Goal: Information Seeking & Learning: Learn about a topic

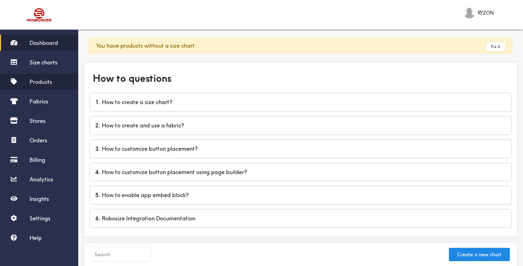
click at [47, 75] on link "Products" at bounding box center [39, 82] width 78 height 16
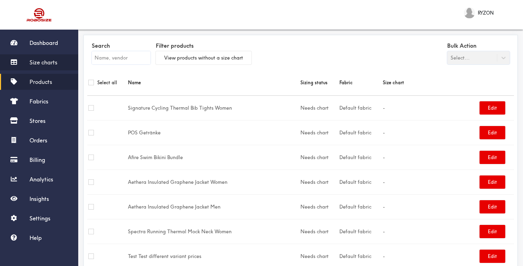
click at [45, 61] on span "Size charts" at bounding box center [44, 62] width 28 height 7
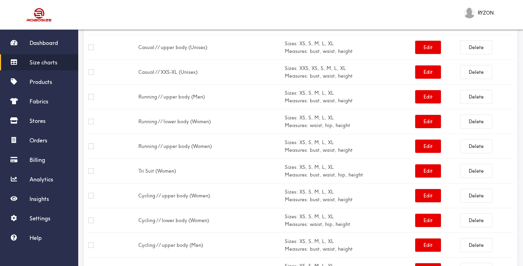
scroll to position [430, 0]
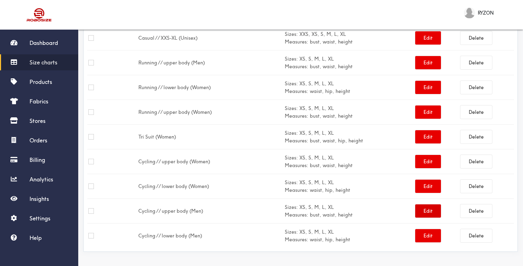
click at [424, 213] on button "Edit" at bounding box center [428, 210] width 26 height 13
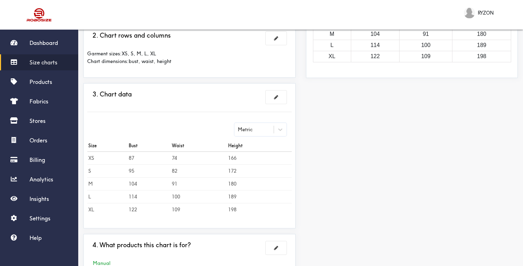
scroll to position [189, 0]
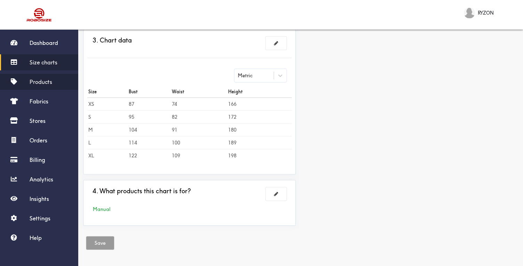
click at [50, 81] on span "Products" at bounding box center [41, 81] width 23 height 7
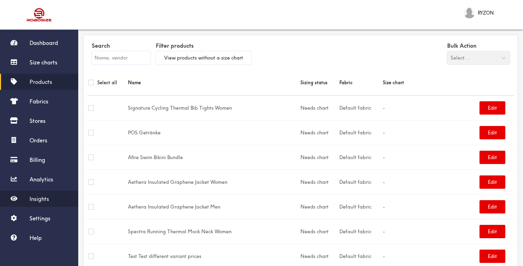
click at [44, 198] on span "Insights" at bounding box center [39, 198] width 19 height 7
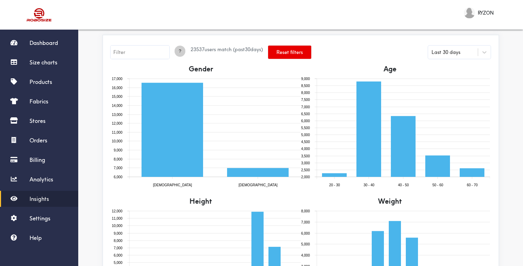
click at [176, 50] on span "?" at bounding box center [180, 51] width 11 height 7
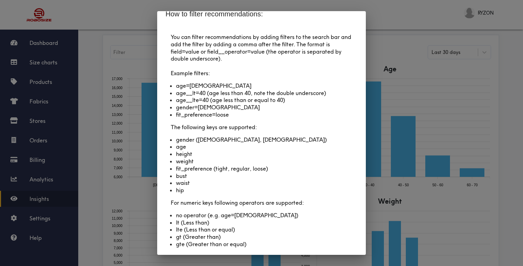
scroll to position [15, 0]
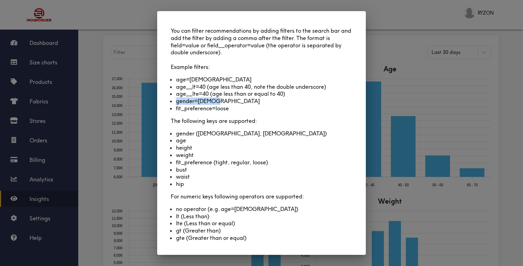
drag, startPoint x: 177, startPoint y: 101, endPoint x: 217, endPoint y: 101, distance: 40.3
click at [217, 101] on li "gender=[DEMOGRAPHIC_DATA]" at bounding box center [261, 100] width 171 height 7
click at [215, 101] on li "gender=[DEMOGRAPHIC_DATA]" at bounding box center [261, 100] width 171 height 7
click at [414, 34] on div "How to filter recommendations: You can filter recommendations by adding filters…" at bounding box center [261, 133] width 523 height 266
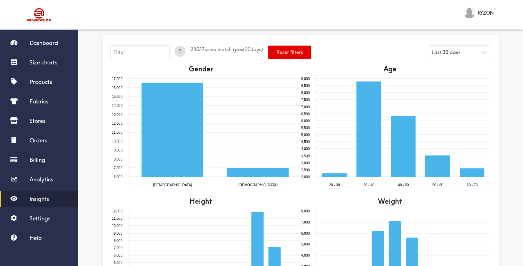
click at [137, 53] on input "text" at bounding box center [140, 52] width 59 height 13
type input "gender=[DEMOGRAPHIC_DATA]"
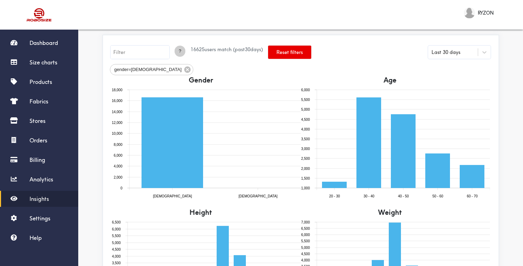
click at [176, 53] on span "?" at bounding box center [180, 51] width 11 height 7
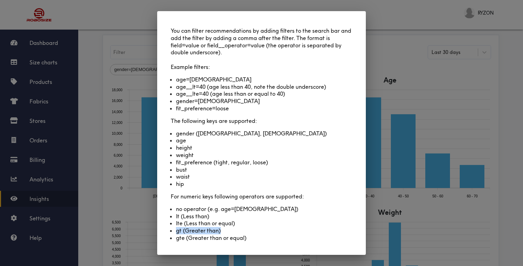
drag, startPoint x: 177, startPoint y: 231, endPoint x: 222, endPoint y: 231, distance: 44.5
click at [222, 231] on li "gt (Greater than)" at bounding box center [261, 230] width 171 height 7
drag, startPoint x: 178, startPoint y: 87, endPoint x: 190, endPoint y: 87, distance: 12.2
click at [190, 87] on li "age__lt=40 (age less than 40, note the double underscore)" at bounding box center [261, 86] width 171 height 7
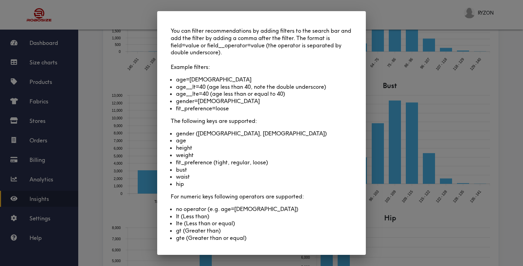
click at [398, 89] on div "How to filter recommendations: You can filter recommendations by adding filters…" at bounding box center [261, 133] width 523 height 266
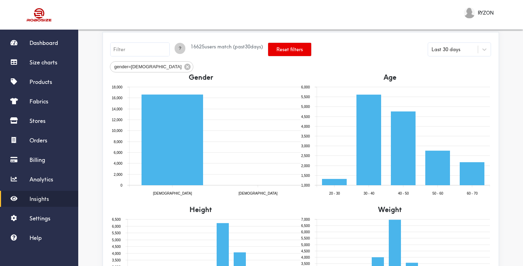
scroll to position [0, 0]
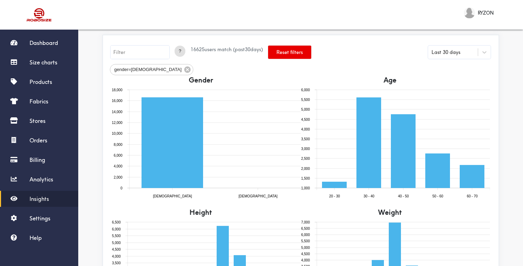
click at [141, 52] on input "text" at bounding box center [140, 52] width 59 height 13
type input "age__gt=40"
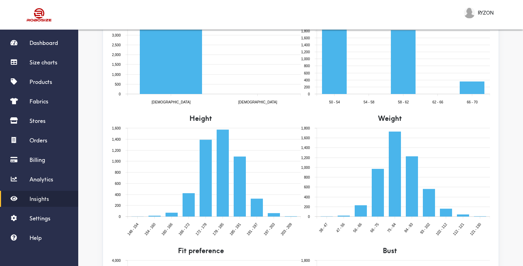
scroll to position [119, 0]
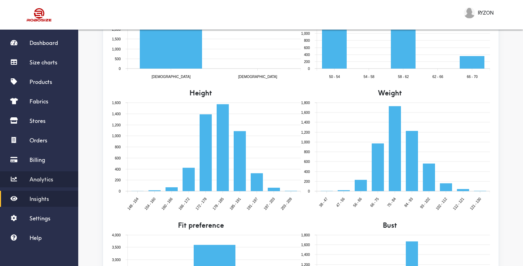
click at [50, 176] on span "Analytics" at bounding box center [42, 179] width 24 height 7
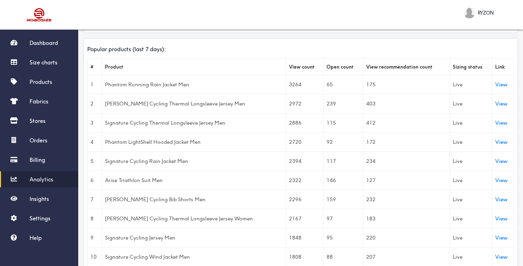
scroll to position [241, 0]
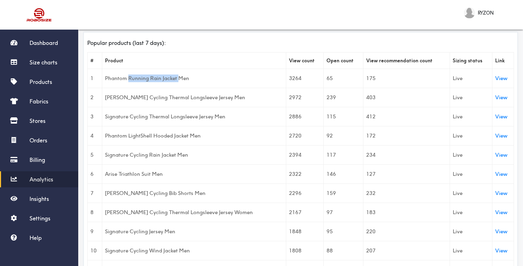
drag, startPoint x: 130, startPoint y: 77, endPoint x: 180, endPoint y: 78, distance: 49.8
click at [180, 78] on td "Phantom Running Rain Jacket Men" at bounding box center [194, 78] width 184 height 19
click at [190, 78] on td "Phantom Running Rain Jacket Men" at bounding box center [194, 78] width 184 height 19
drag, startPoint x: 162, startPoint y: 96, endPoint x: 203, endPoint y: 96, distance: 41.7
click at [203, 96] on td "[PERSON_NAME] Cycling Thermal Longsleeve Jersey Men" at bounding box center [194, 97] width 184 height 19
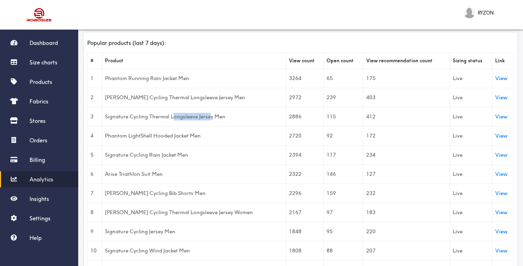
drag, startPoint x: 173, startPoint y: 118, endPoint x: 214, endPoint y: 119, distance: 41.1
click at [214, 118] on td "Signature Cycling Thermal Longsleeve Jersey Men" at bounding box center [194, 116] width 184 height 19
drag, startPoint x: 126, startPoint y: 138, endPoint x: 196, endPoint y: 138, distance: 70.3
click at [196, 138] on td "Phantom LightShell Hooded Jacket Men" at bounding box center [194, 135] width 184 height 19
click at [169, 155] on td "Signature Cycling Rain Jacket Men" at bounding box center [194, 154] width 184 height 19
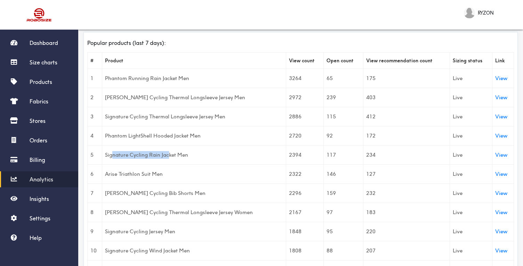
drag, startPoint x: 114, startPoint y: 153, endPoint x: 170, endPoint y: 153, distance: 56.0
click at [170, 153] on td "Signature Cycling Rain Jacket Men" at bounding box center [194, 154] width 184 height 19
click at [178, 153] on td "Signature Cycling Rain Jacket Men" at bounding box center [194, 154] width 184 height 19
drag, startPoint x: 135, startPoint y: 154, endPoint x: 174, endPoint y: 154, distance: 38.6
click at [174, 154] on td "Signature Cycling Rain Jacket Men" at bounding box center [194, 154] width 184 height 19
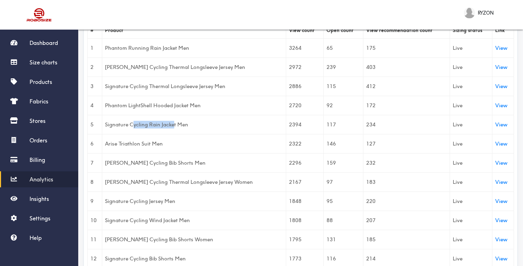
scroll to position [274, 0]
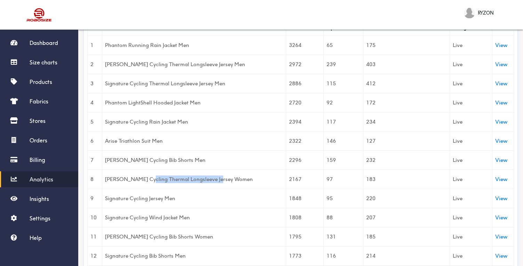
drag, startPoint x: 146, startPoint y: 178, endPoint x: 219, endPoint y: 178, distance: 73.4
click at [219, 178] on td "[PERSON_NAME] Cycling Thermal Longsleeve Jersey Women" at bounding box center [194, 178] width 184 height 19
click at [207, 178] on td "[PERSON_NAME] Cycling Thermal Longsleeve Jersey Women" at bounding box center [194, 178] width 184 height 19
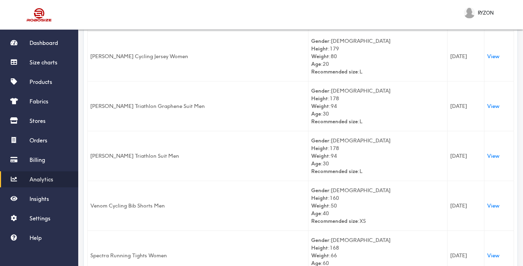
scroll to position [910, 0]
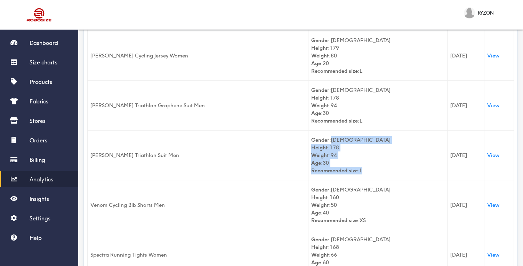
drag, startPoint x: 336, startPoint y: 139, endPoint x: 372, endPoint y: 170, distance: 47.4
click at [372, 170] on div "Gender : [DEMOGRAPHIC_DATA] Height : 178 Weight : 94 Age : [DEMOGRAPHIC_DATA] R…" at bounding box center [377, 155] width 133 height 38
click at [363, 167] on div "Gender : [DEMOGRAPHIC_DATA] Height : 178 Weight : 94 Age : [DEMOGRAPHIC_DATA] R…" at bounding box center [377, 155] width 133 height 38
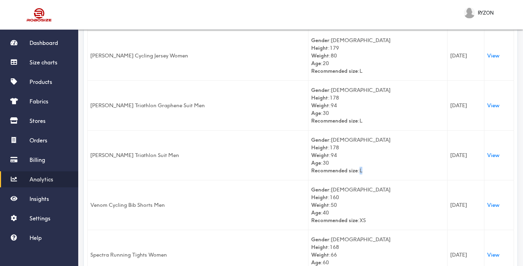
drag, startPoint x: 364, startPoint y: 169, endPoint x: 373, endPoint y: 169, distance: 9.0
click at [373, 169] on div "Gender : [DEMOGRAPHIC_DATA] Height : 178 Weight : 94 Age : [DEMOGRAPHIC_DATA] R…" at bounding box center [377, 155] width 133 height 38
click at [366, 171] on div "Gender : [DEMOGRAPHIC_DATA] Height : 178 Weight : 94 Age : [DEMOGRAPHIC_DATA] R…" at bounding box center [377, 155] width 133 height 38
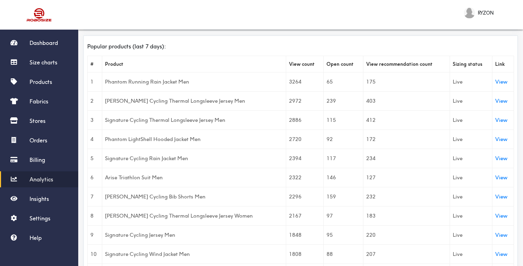
scroll to position [0, 0]
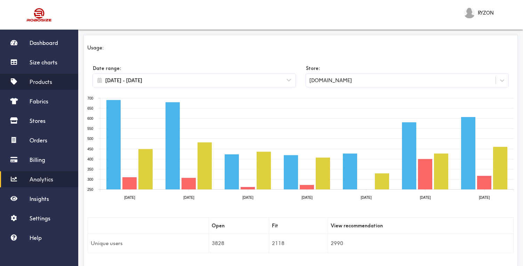
click at [38, 84] on span "Products" at bounding box center [41, 81] width 23 height 7
